Goal: Information Seeking & Learning: Learn about a topic

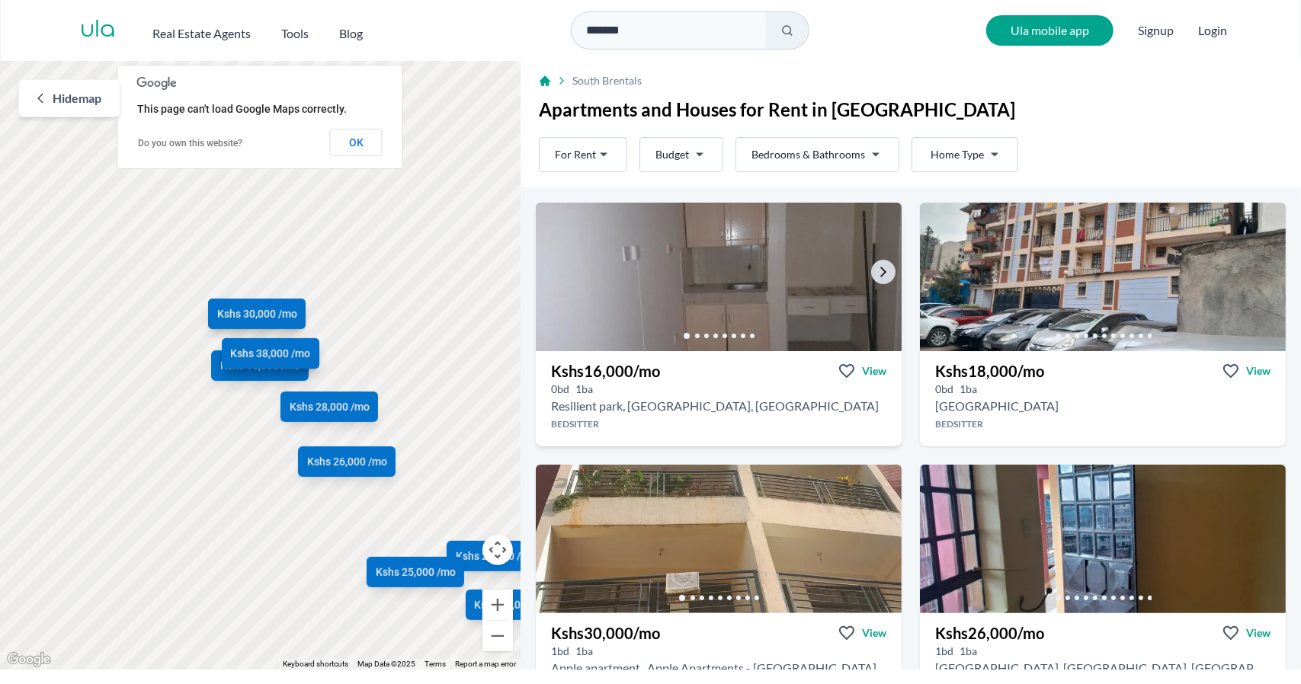
click at [780, 261] on img at bounding box center [719, 277] width 384 height 156
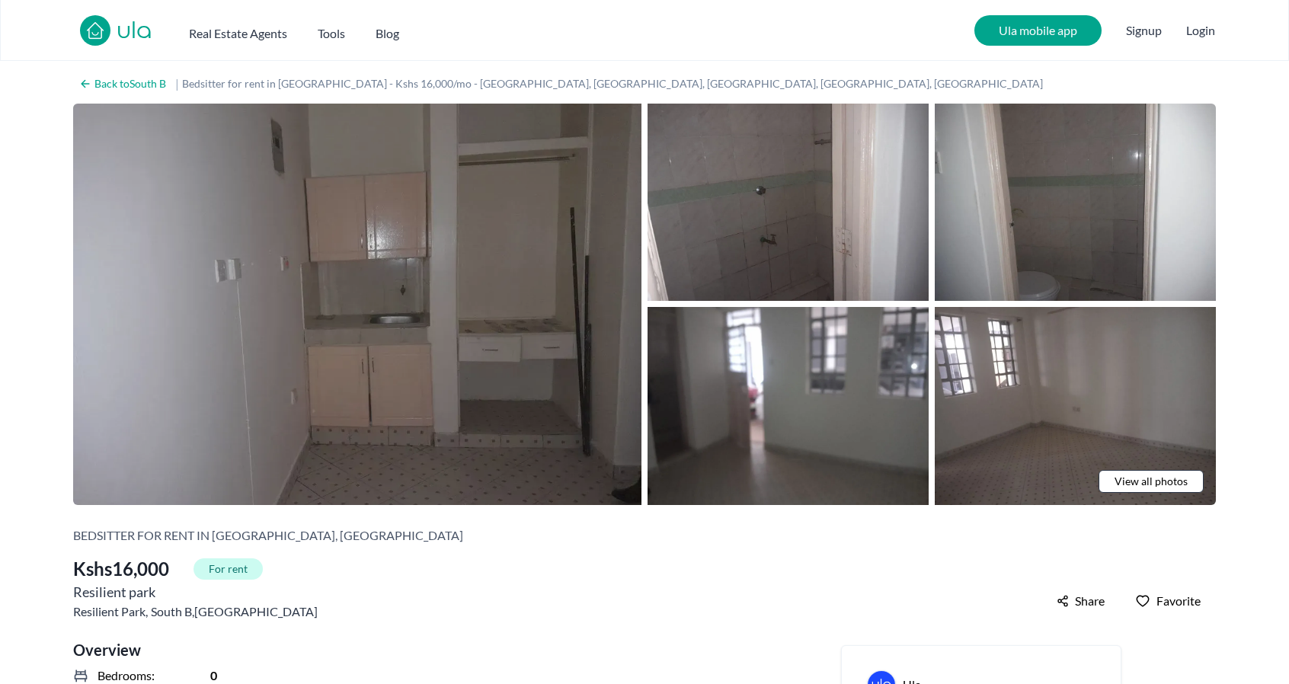
click at [545, 295] on img at bounding box center [357, 305] width 568 height 402
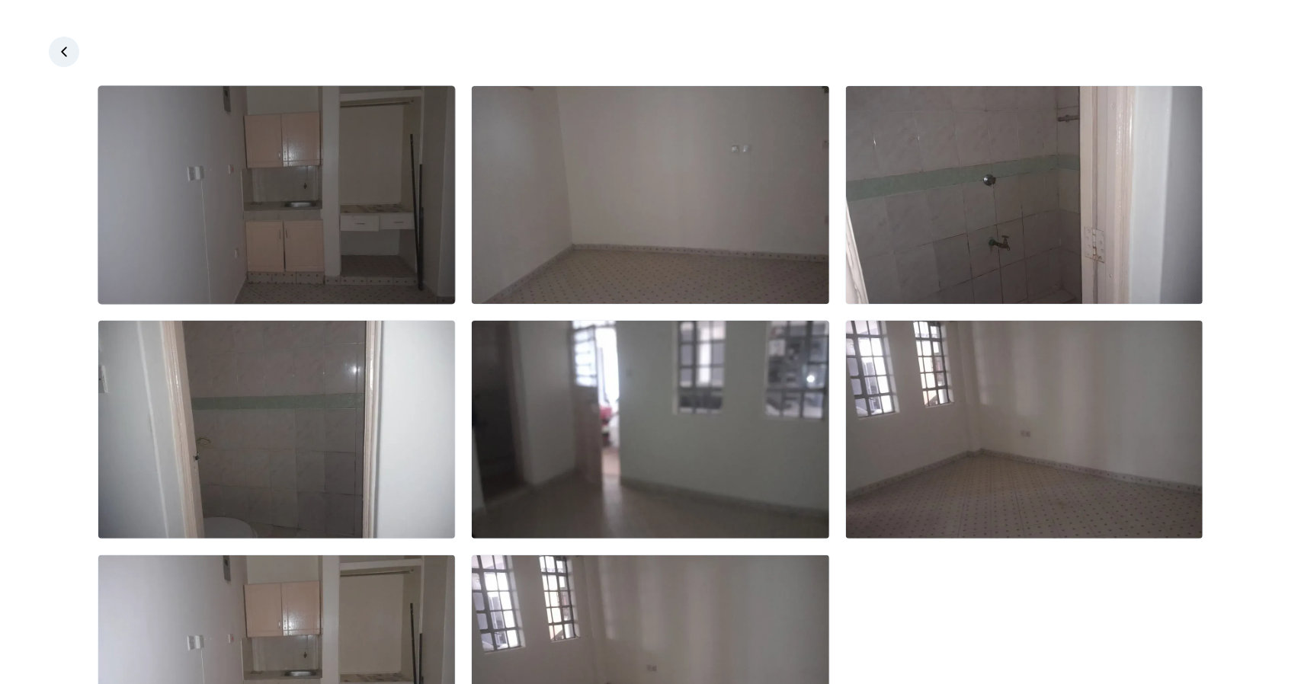
click at [277, 171] on img at bounding box center [276, 195] width 357 height 218
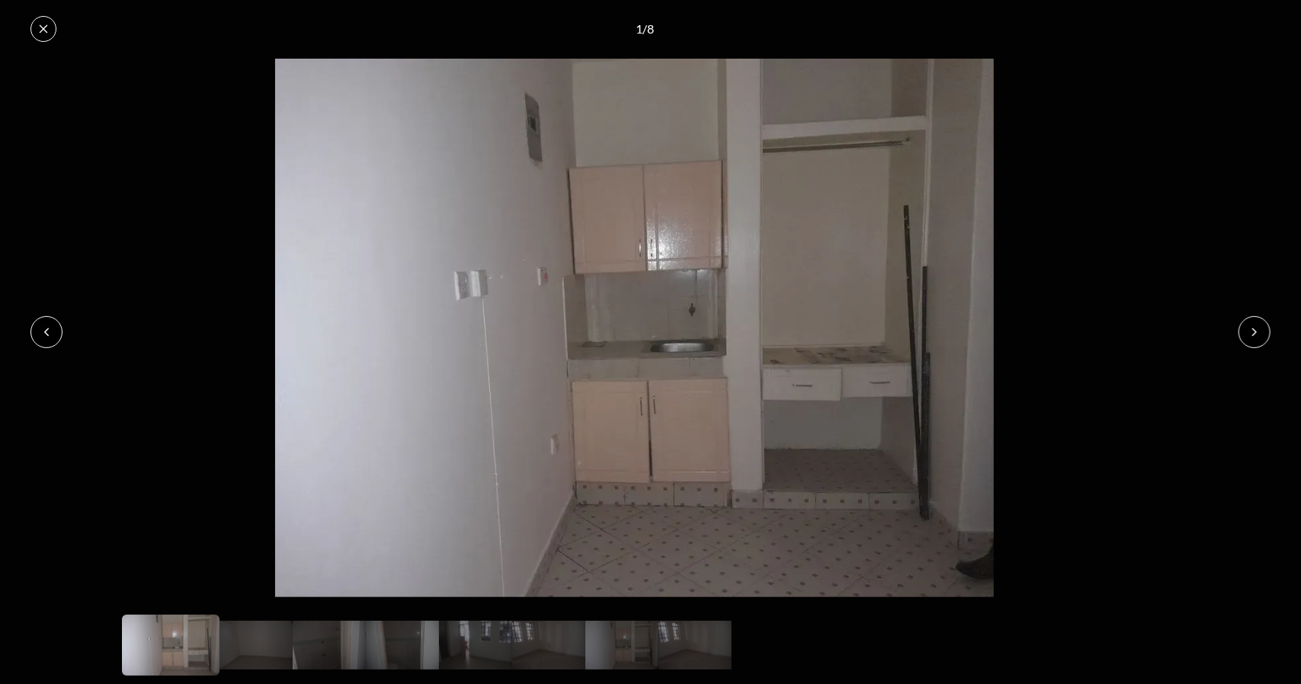
click at [1255, 340] on button at bounding box center [1254, 332] width 32 height 32
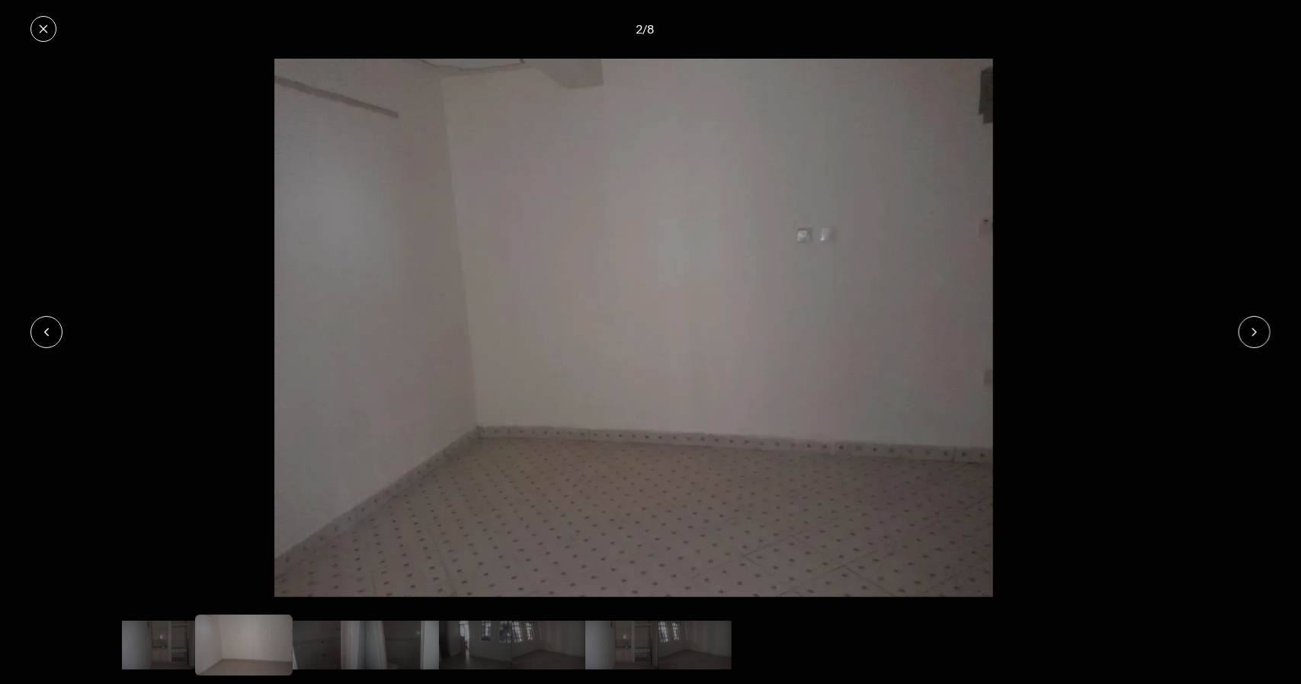
click at [44, 340] on button at bounding box center [46, 332] width 32 height 32
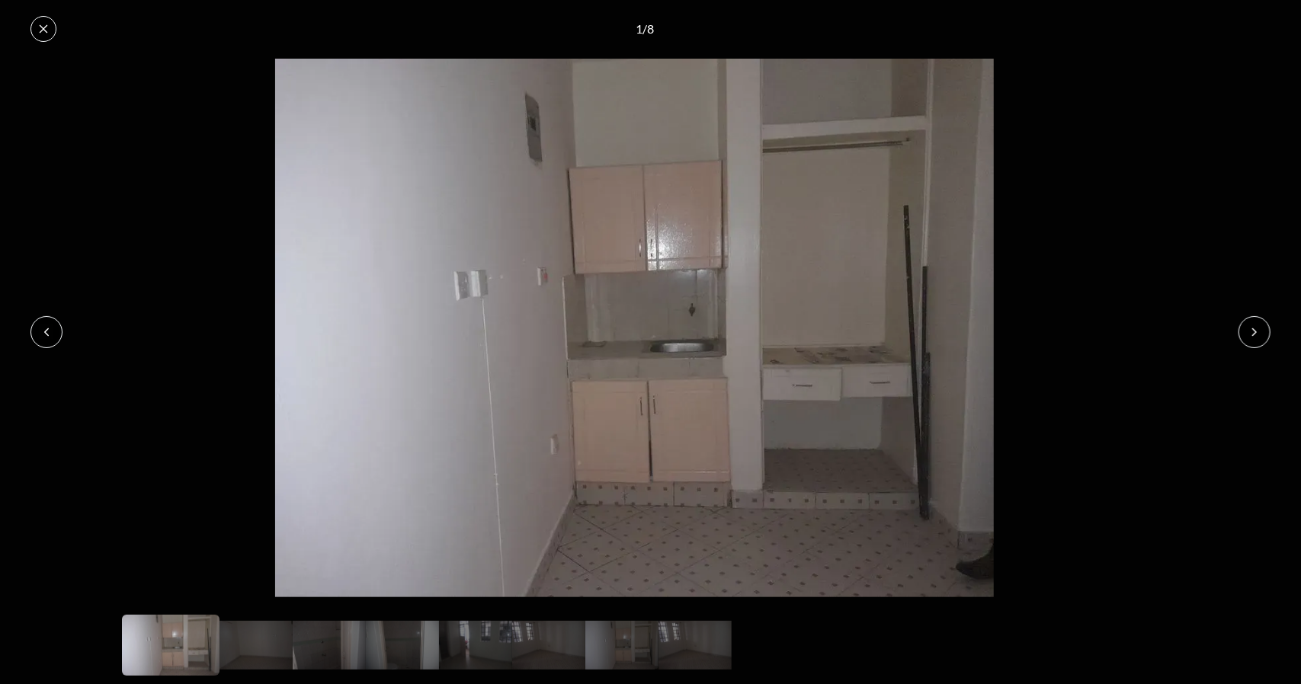
click at [1256, 336] on icon at bounding box center [1254, 332] width 12 height 12
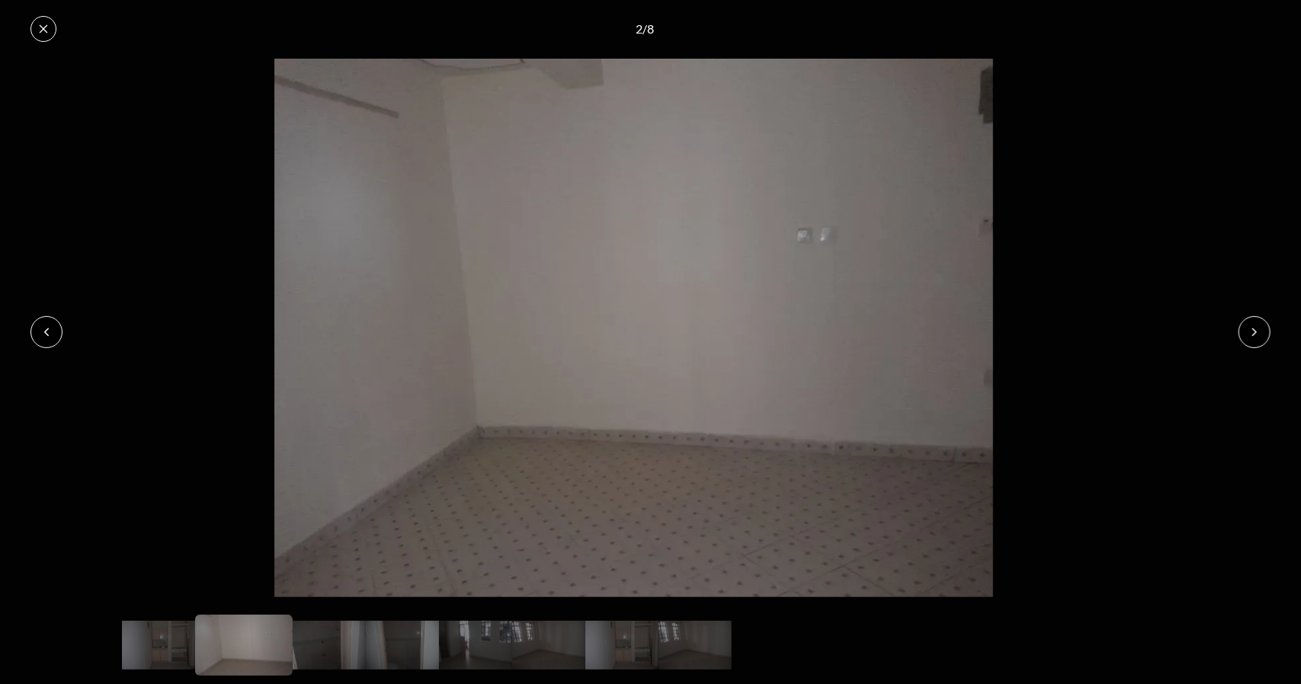
click at [1256, 336] on icon at bounding box center [1254, 332] width 12 height 12
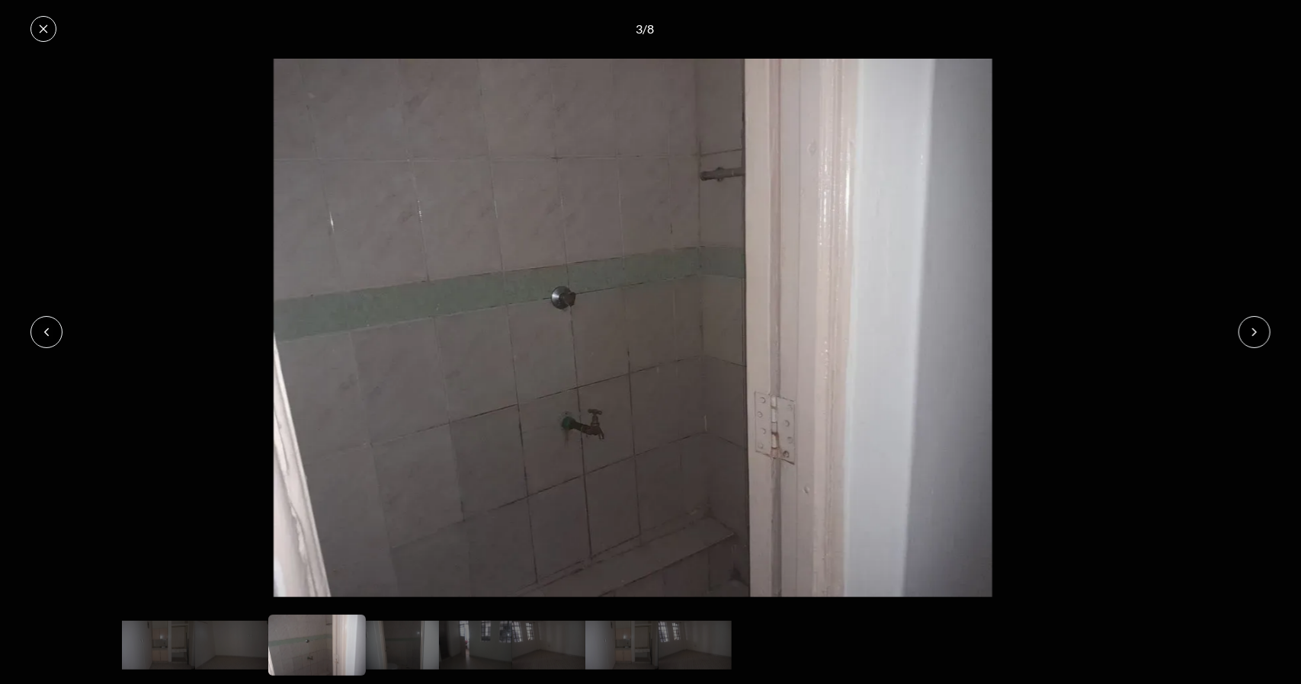
click at [1256, 336] on icon at bounding box center [1254, 332] width 12 height 12
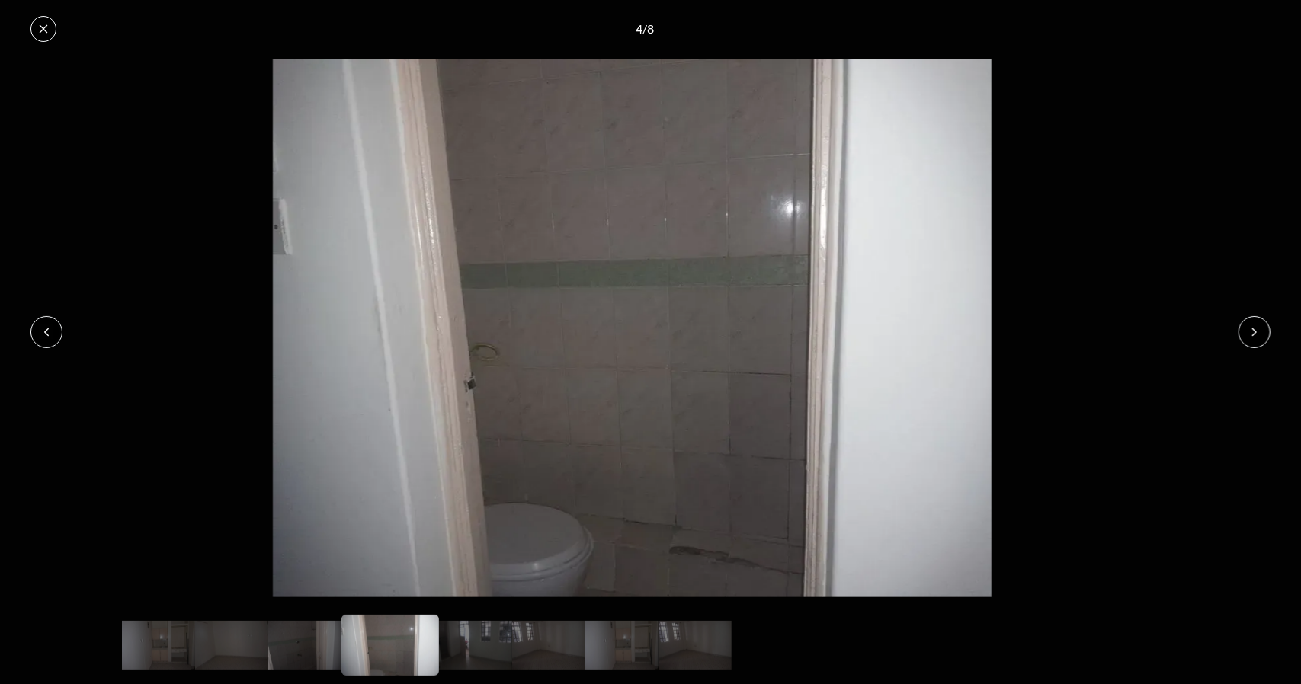
click at [1256, 336] on icon at bounding box center [1254, 332] width 12 height 12
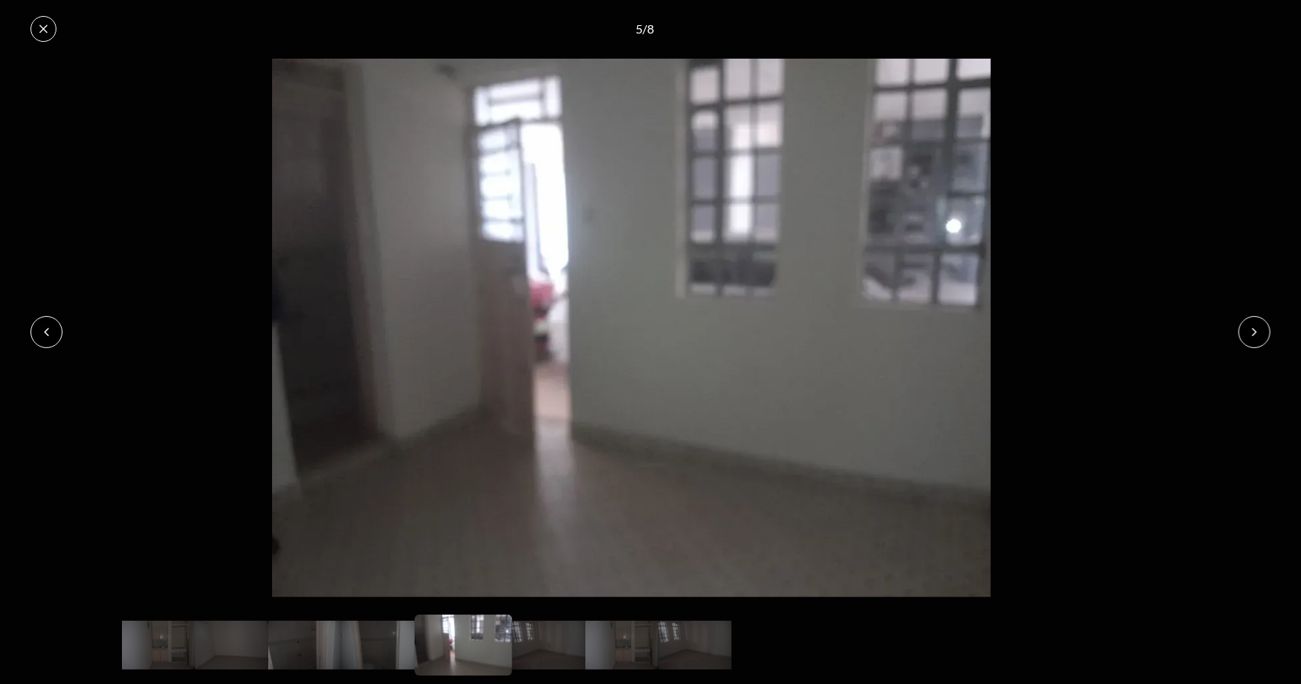
click at [1256, 336] on icon at bounding box center [1254, 332] width 12 height 12
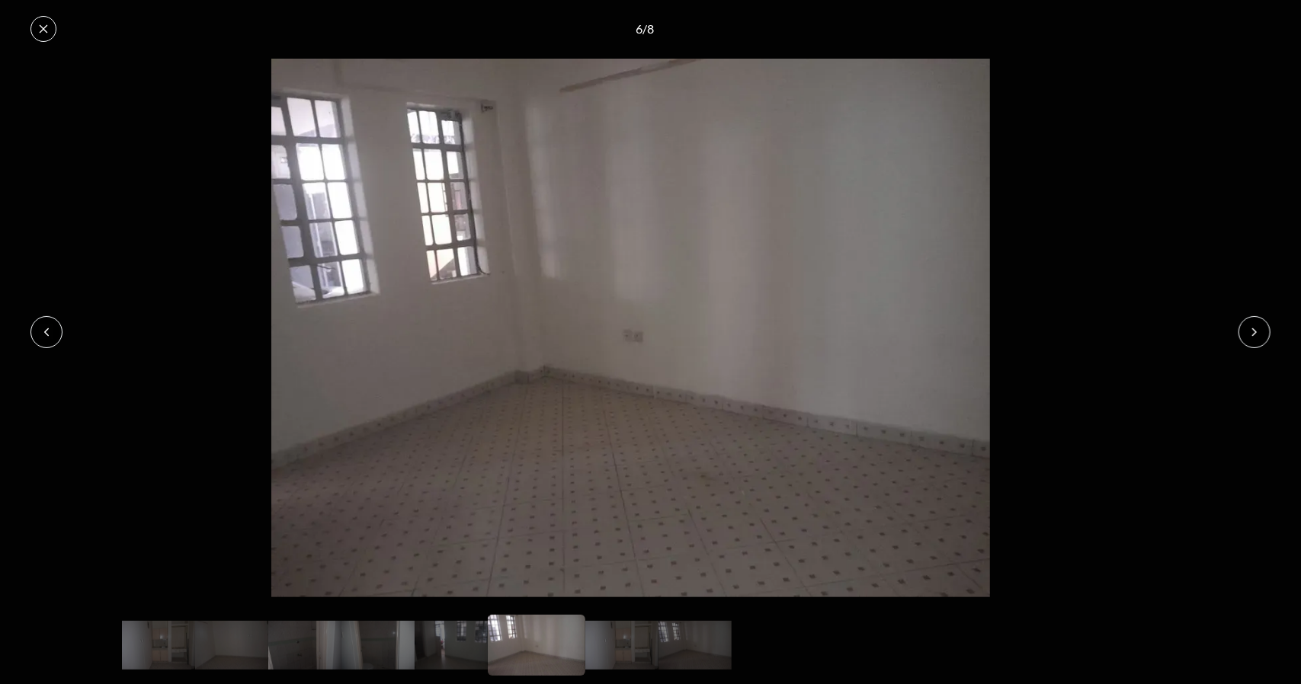
click at [1256, 336] on icon at bounding box center [1254, 332] width 12 height 12
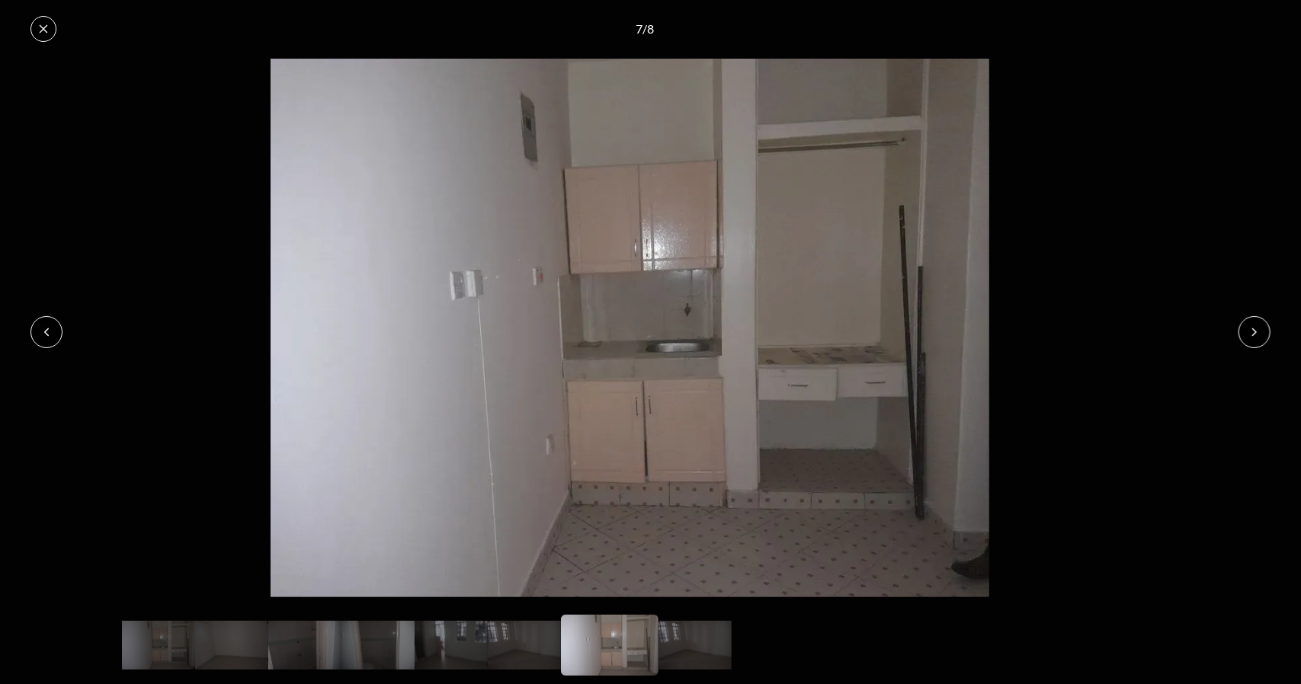
click at [1256, 336] on icon at bounding box center [1254, 332] width 12 height 12
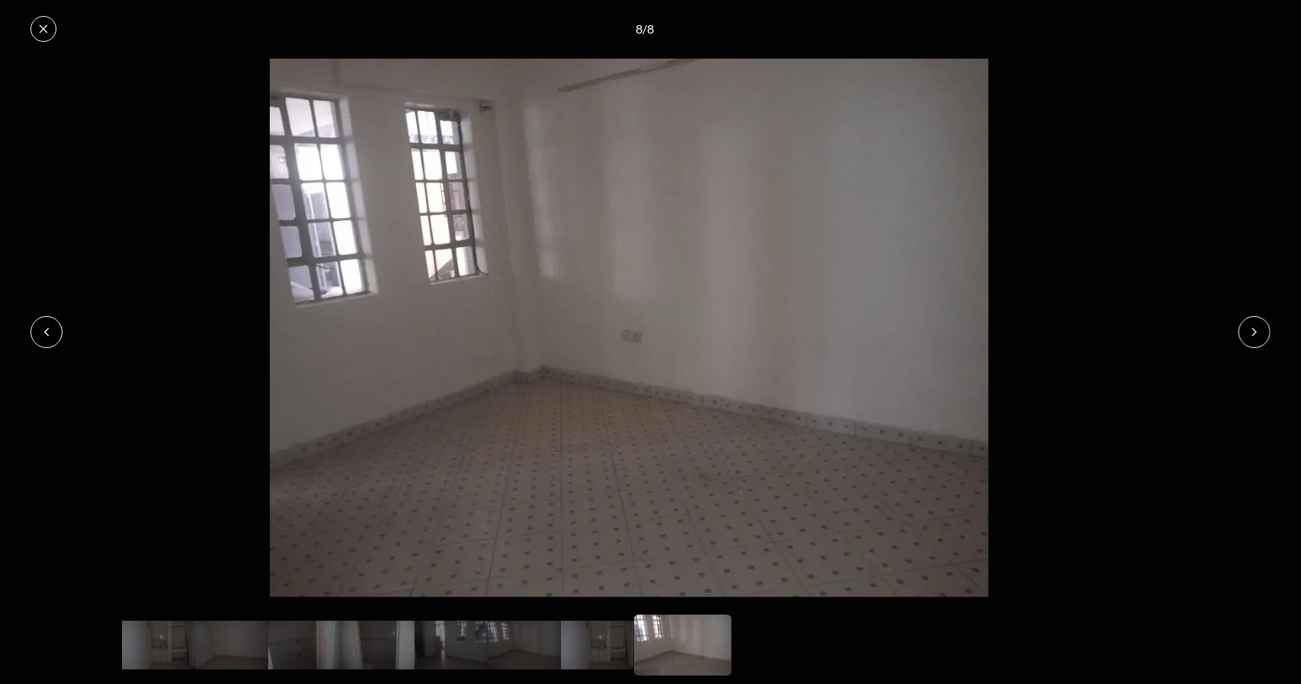
click at [38, 26] on icon at bounding box center [43, 29] width 12 height 12
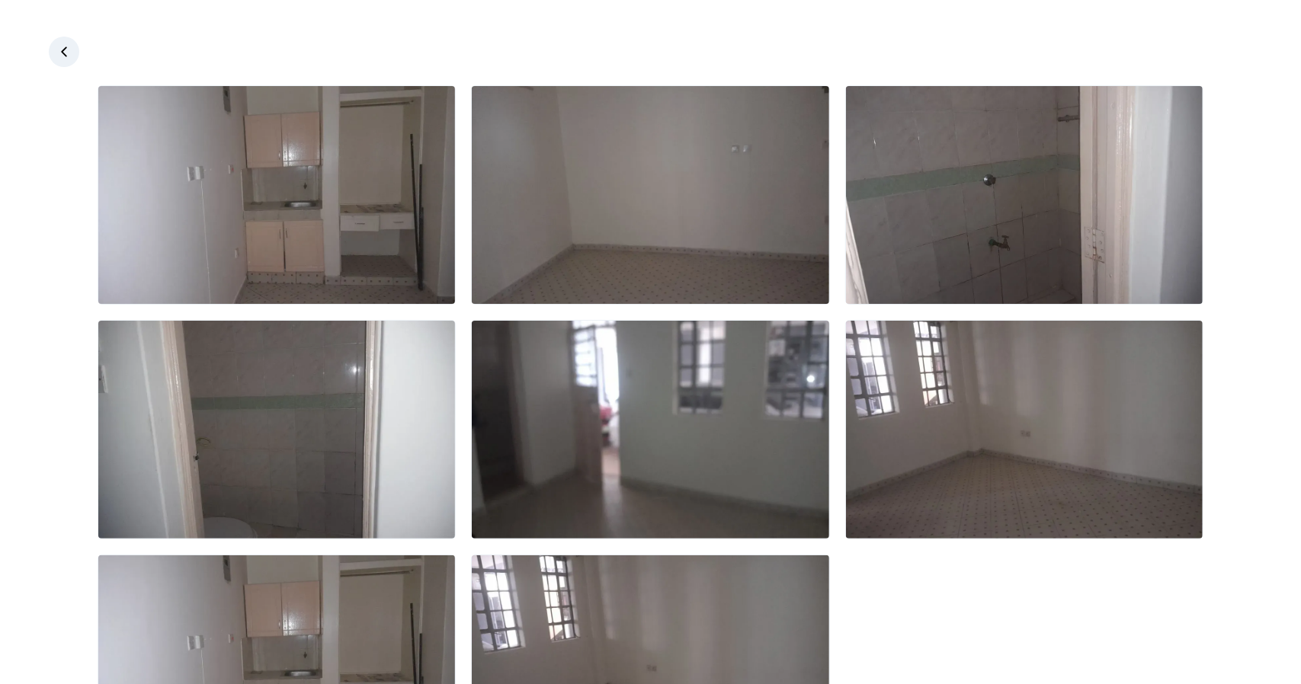
click at [63, 60] on link at bounding box center [64, 52] width 30 height 30
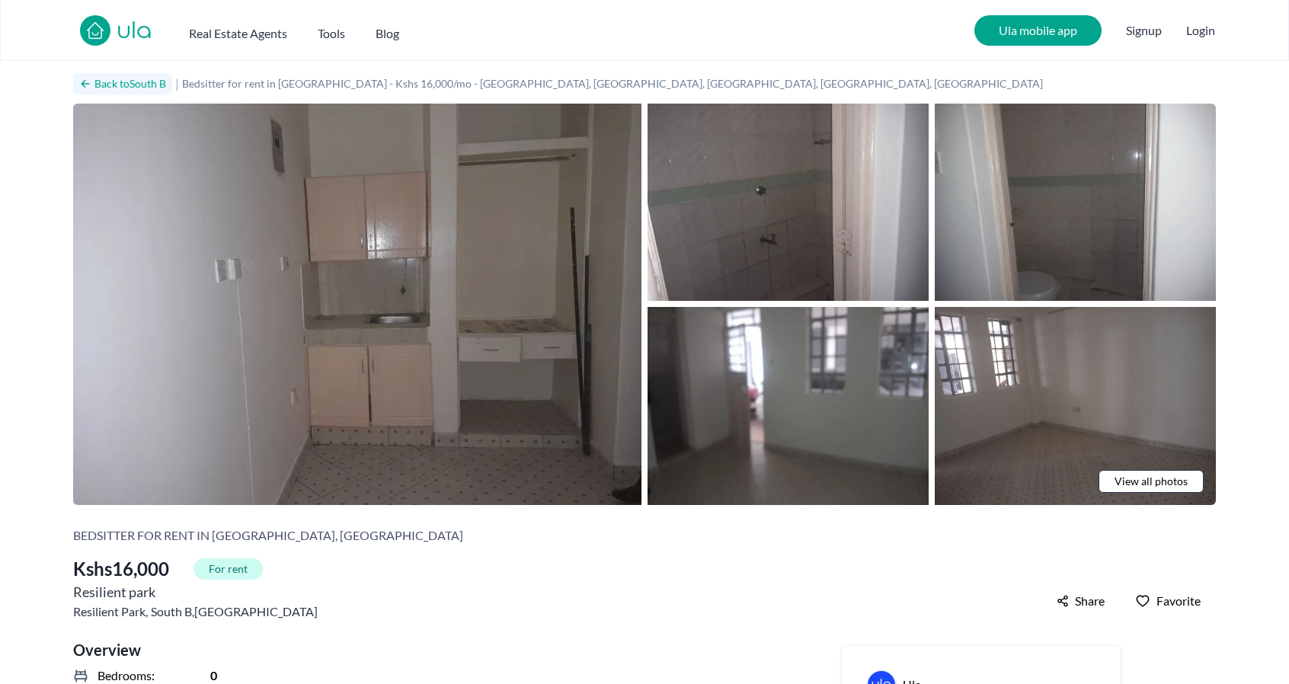
click at [95, 83] on link "Back to [GEOGRAPHIC_DATA]" at bounding box center [122, 83] width 99 height 21
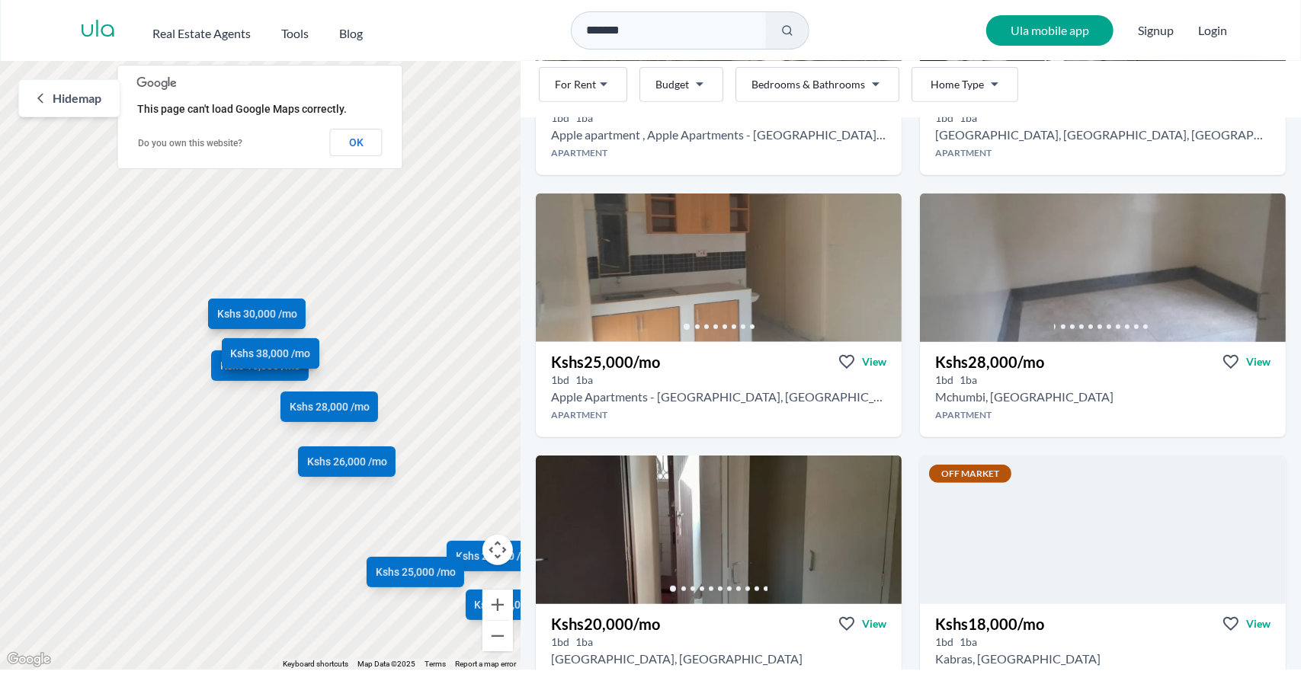
scroll to position [305, 0]
